Goal: Transaction & Acquisition: Book appointment/travel/reservation

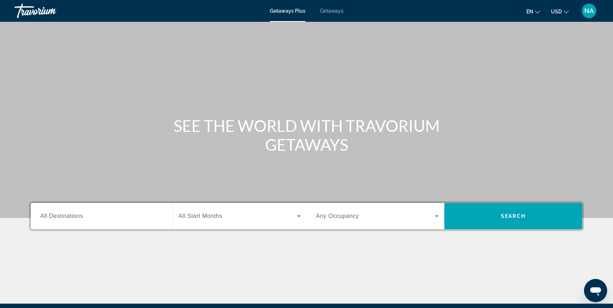
click at [97, 215] on input "Destination All Destinations" at bounding box center [101, 216] width 123 height 9
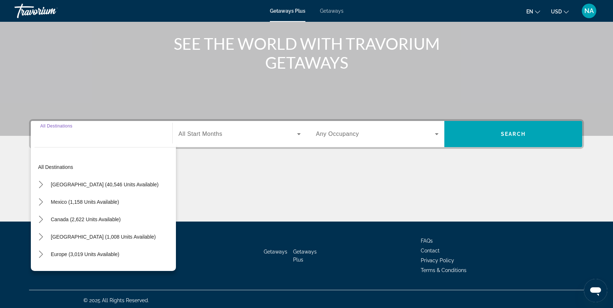
scroll to position [85, 0]
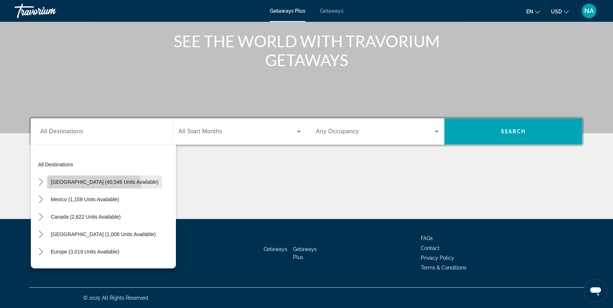
click at [80, 188] on span "Select destination: United States (40,546 units available)" at bounding box center [104, 181] width 115 height 17
type input "**********"
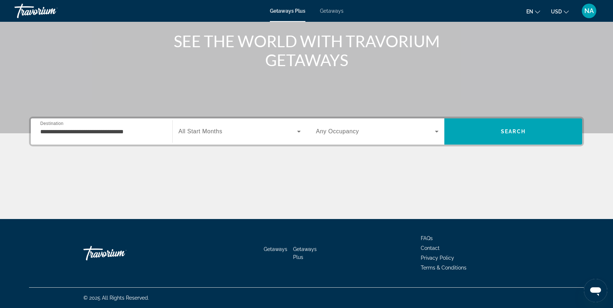
click at [197, 132] on span "All Start Months" at bounding box center [201, 131] width 44 height 6
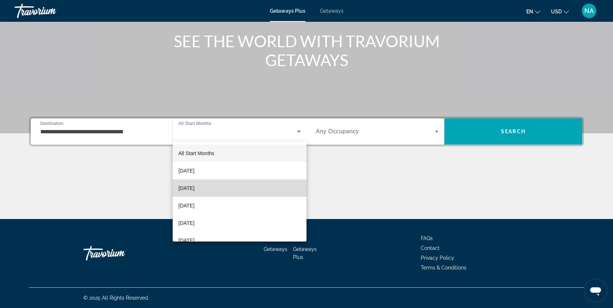
click at [191, 180] on mat-option "[DATE]" at bounding box center [240, 187] width 134 height 17
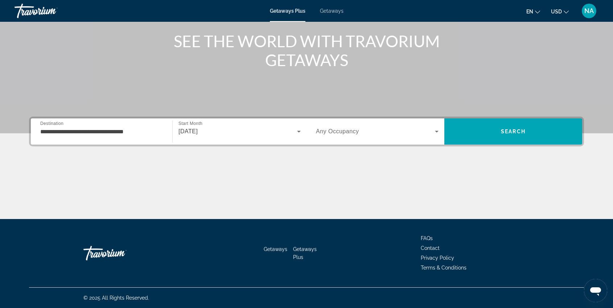
click at [319, 130] on span "Any Occupancy" at bounding box center [337, 131] width 43 height 6
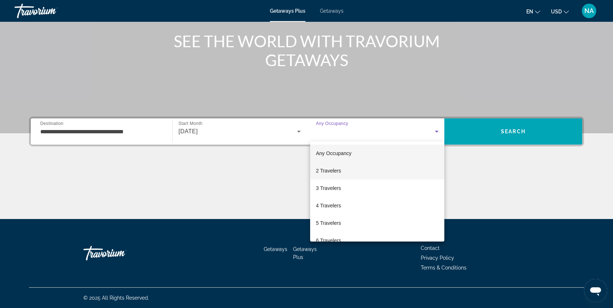
click at [324, 167] on span "2 Travelers" at bounding box center [328, 170] width 25 height 9
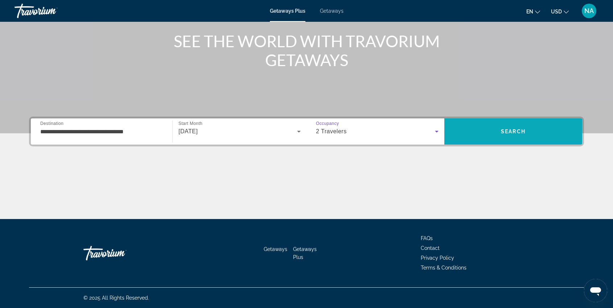
click at [456, 130] on span "Search" at bounding box center [513, 131] width 138 height 17
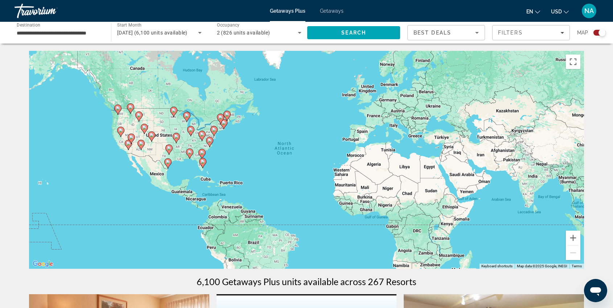
click at [193, 159] on div "To activate drag with keyboard, press Alt + Enter. Once in keyboard drag state,…" at bounding box center [306, 160] width 555 height 218
click at [199, 161] on gmp-advanced-marker "Main content" at bounding box center [202, 162] width 7 height 11
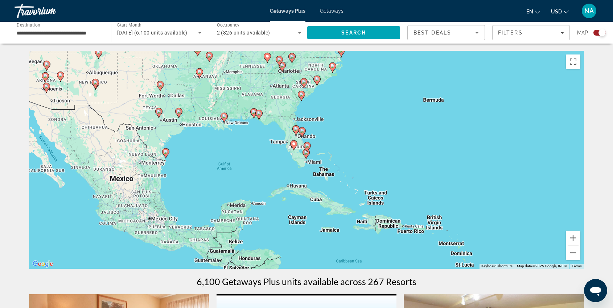
click at [292, 127] on gmp-advanced-marker "Main content" at bounding box center [295, 130] width 7 height 11
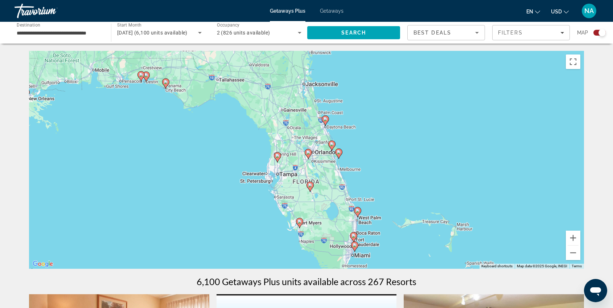
click at [147, 81] on gmp-advanced-marker "Main content" at bounding box center [146, 76] width 7 height 11
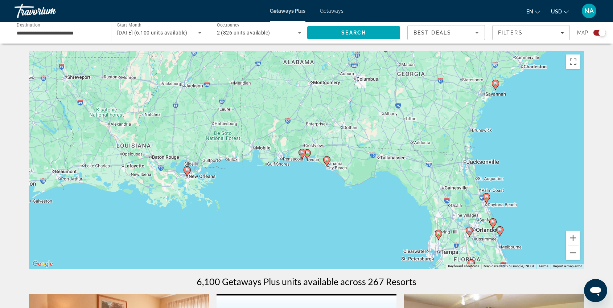
click at [308, 152] on image "Main content" at bounding box center [307, 153] width 4 height 4
type input "**********"
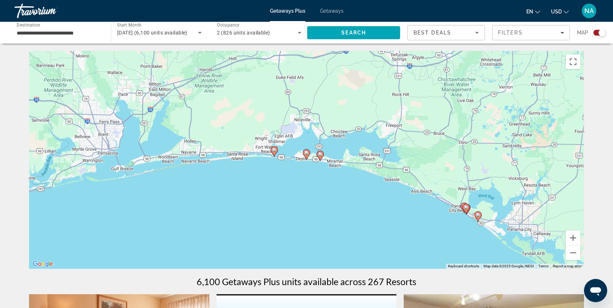
click at [307, 152] on image "Main content" at bounding box center [306, 153] width 4 height 4
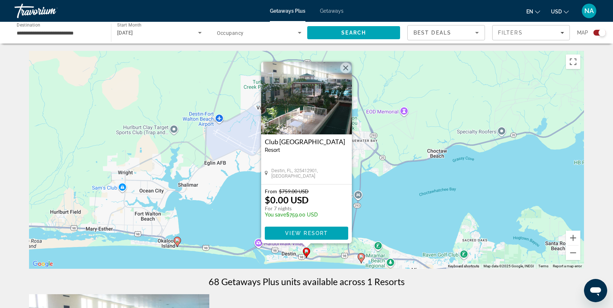
click at [361, 257] on image "Main content" at bounding box center [361, 256] width 4 height 4
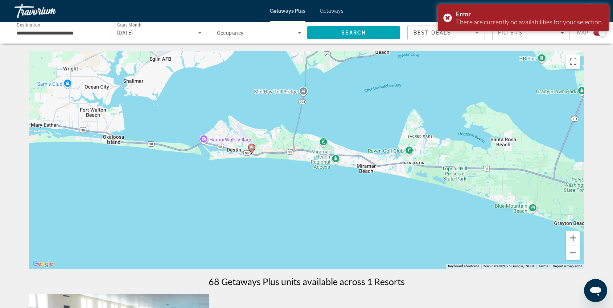
click at [251, 148] on image "Main content" at bounding box center [252, 147] width 4 height 4
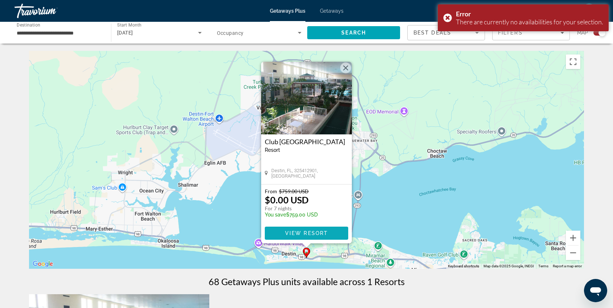
click at [296, 231] on span "View Resort" at bounding box center [306, 233] width 43 height 6
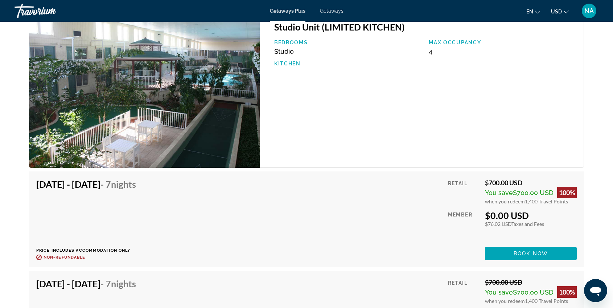
scroll to position [1197, 0]
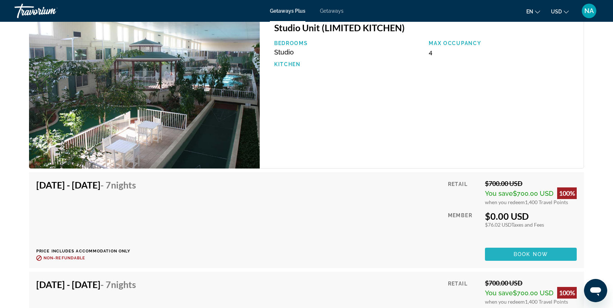
click at [533, 255] on span "Book now" at bounding box center [531, 254] width 34 height 6
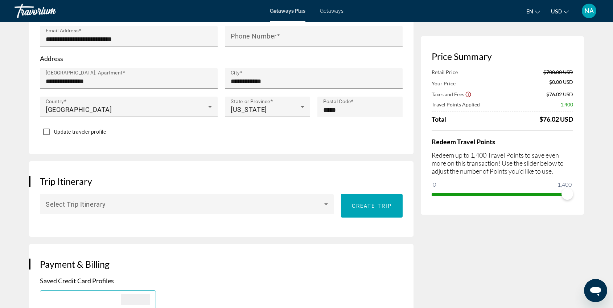
scroll to position [282, 0]
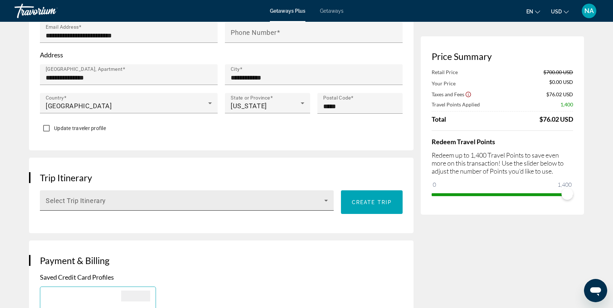
click at [230, 199] on span "Main content" at bounding box center [185, 203] width 279 height 9
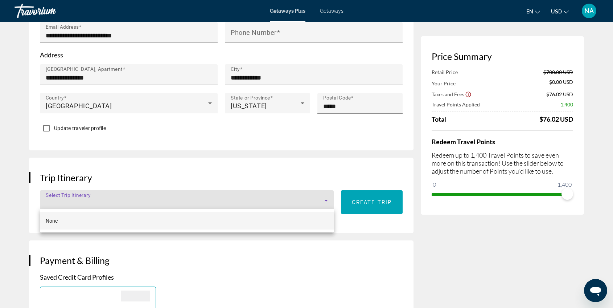
click at [230, 197] on div at bounding box center [306, 154] width 613 height 308
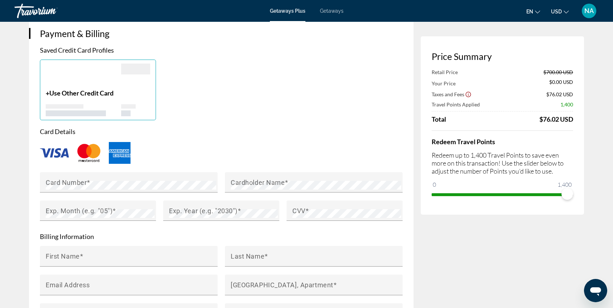
scroll to position [510, 0]
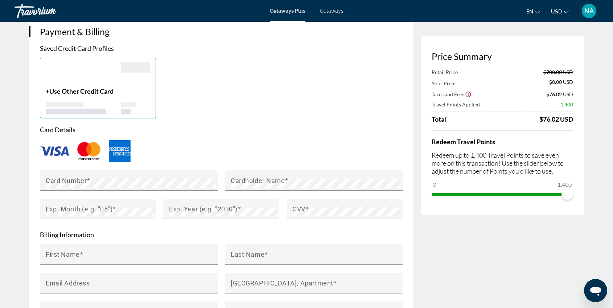
click at [56, 149] on img "Main content" at bounding box center [54, 150] width 29 height 9
click at [79, 180] on mat-label "Card Number" at bounding box center [66, 180] width 41 height 8
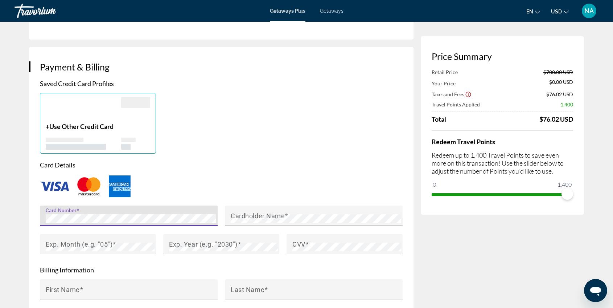
scroll to position [476, 0]
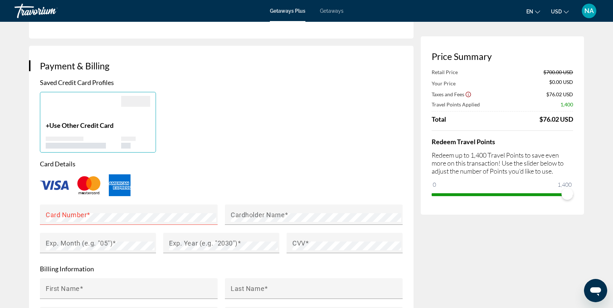
click at [98, 126] on span "Use Other Credit Card" at bounding box center [81, 125] width 64 height 8
click at [78, 114] on div "Main content" at bounding box center [83, 108] width 75 height 25
click at [51, 123] on span "Use Other Credit Card" at bounding box center [81, 125] width 64 height 8
click at [142, 104] on div "Main content" at bounding box center [135, 101] width 29 height 11
click at [79, 136] on div "Main content" at bounding box center [65, 138] width 38 height 4
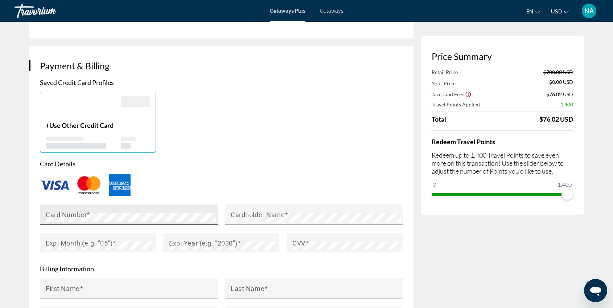
click at [88, 214] on span "Main content" at bounding box center [89, 214] width 4 height 8
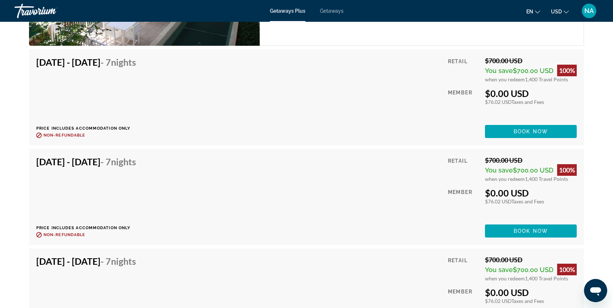
scroll to position [1321, 0]
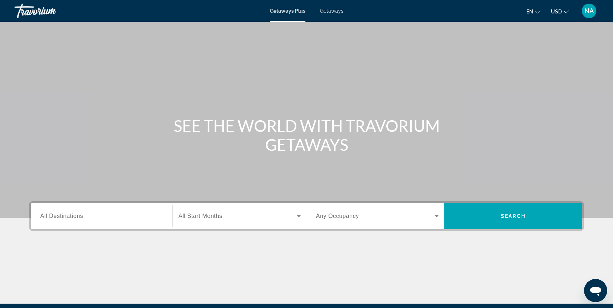
click at [73, 216] on span "All Destinations" at bounding box center [61, 216] width 43 height 6
click at [73, 216] on input "Destination All Destinations" at bounding box center [101, 216] width 123 height 9
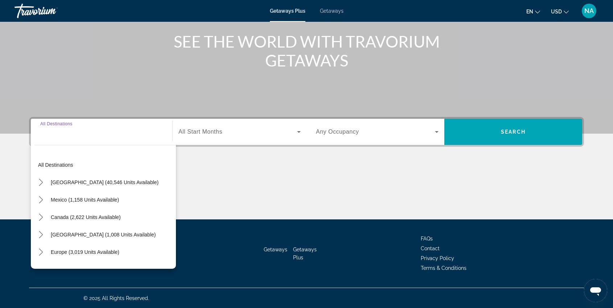
scroll to position [85, 0]
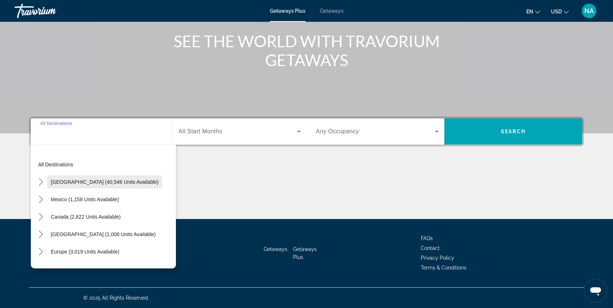
click at [83, 180] on span "[GEOGRAPHIC_DATA] (40,546 units available)" at bounding box center [105, 182] width 108 height 6
type input "**********"
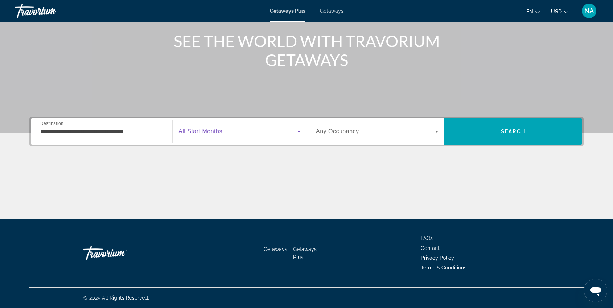
click at [213, 135] on span "Search widget" at bounding box center [238, 131] width 119 height 9
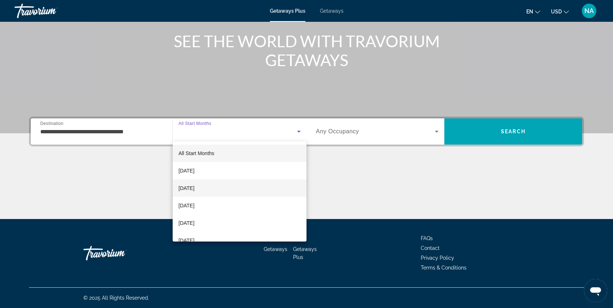
click at [193, 184] on span "[DATE]" at bounding box center [187, 188] width 16 height 9
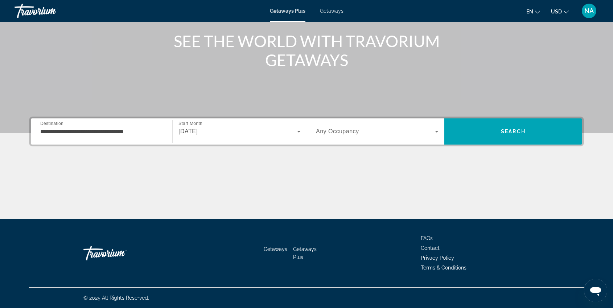
click at [332, 130] on span "Any Occupancy" at bounding box center [337, 131] width 43 height 6
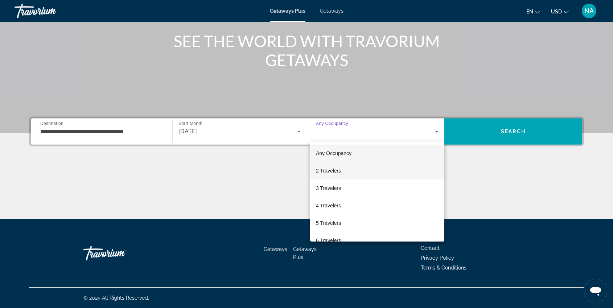
click at [322, 171] on span "2 Travelers" at bounding box center [328, 170] width 25 height 9
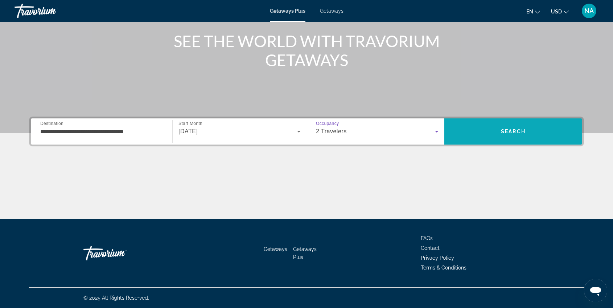
click at [521, 130] on span "Search" at bounding box center [513, 131] width 25 height 6
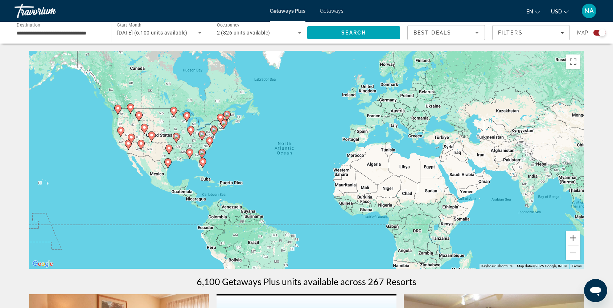
click at [205, 169] on div "To activate drag with keyboard, press Alt + Enter. Once in keyboard drag state,…" at bounding box center [306, 160] width 555 height 218
click at [203, 169] on div "To activate drag with keyboard, press Alt + Enter. Once in keyboard drag state,…" at bounding box center [306, 160] width 555 height 218
click at [202, 164] on icon "Main content" at bounding box center [203, 162] width 7 height 9
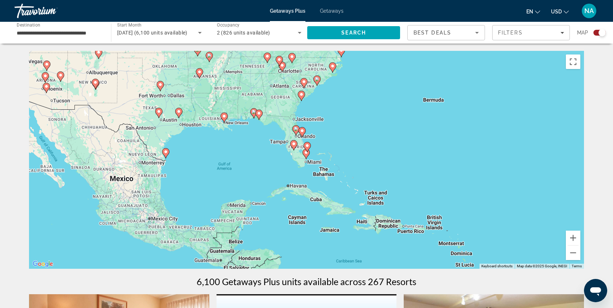
click at [305, 151] on gmp-advanced-marker "Main content" at bounding box center [307, 146] width 7 height 11
type input "**********"
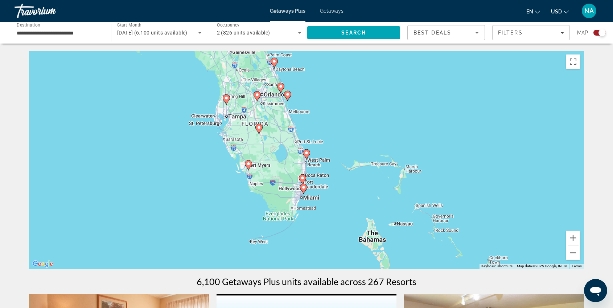
click at [280, 204] on div "To activate drag with keyboard, press Alt + Enter. Once in keyboard drag state,…" at bounding box center [306, 160] width 555 height 218
click at [256, 247] on div "To activate drag with keyboard, press Alt + Enter. Once in keyboard drag state,…" at bounding box center [306, 160] width 555 height 218
click at [258, 245] on div "To activate drag with keyboard, press Alt + Enter. Once in keyboard drag state,…" at bounding box center [306, 160] width 555 height 218
click at [88, 32] on input "**********" at bounding box center [59, 33] width 85 height 9
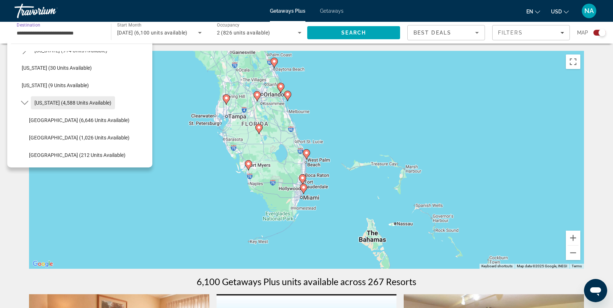
scroll to position [97, 0]
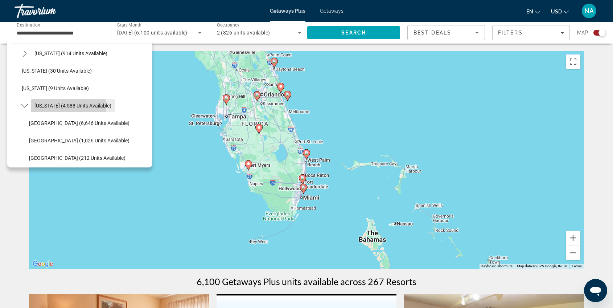
click at [61, 108] on span "Florida (4,588 units available)" at bounding box center [72, 106] width 77 height 6
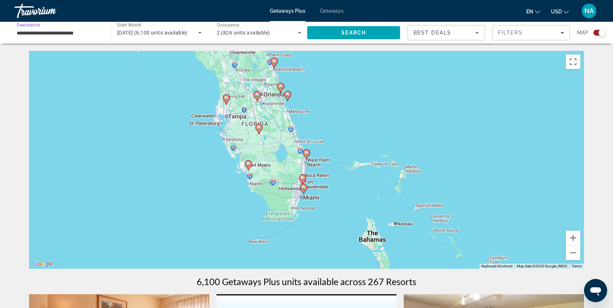
click at [258, 242] on div "To activate drag with keyboard, press Alt + Enter. Once in keyboard drag state,…" at bounding box center [306, 160] width 555 height 218
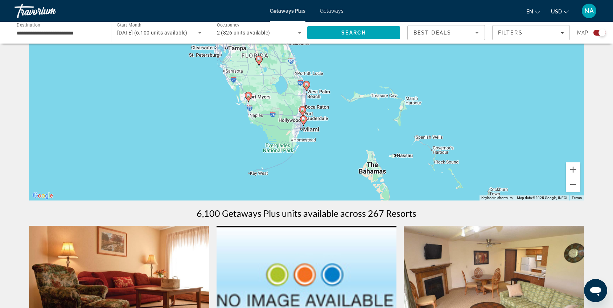
scroll to position [69, 0]
